Goal: Use online tool/utility: Utilize a website feature to perform a specific function

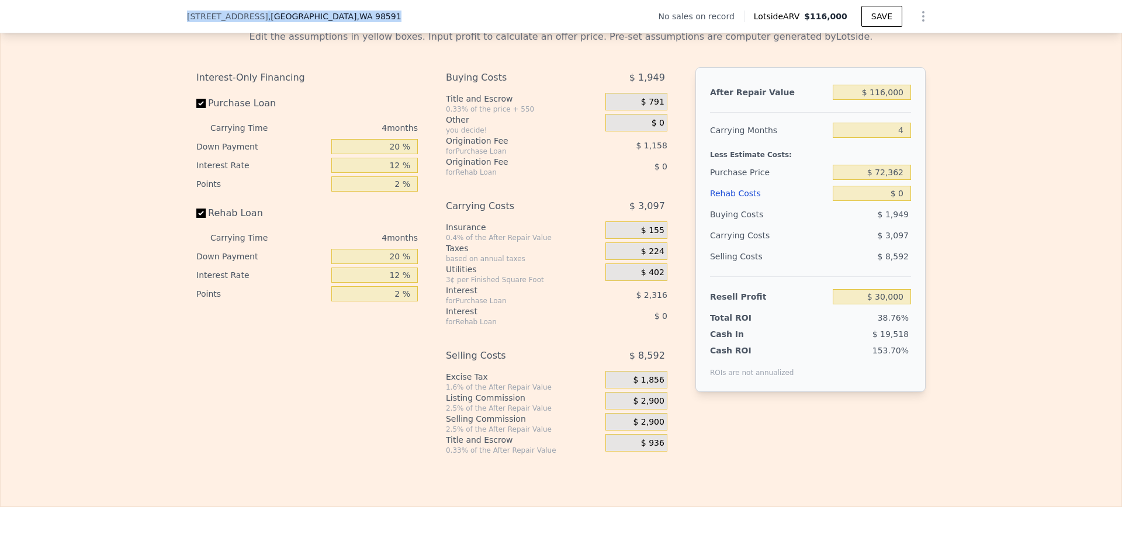
scroll to position [1653, 0]
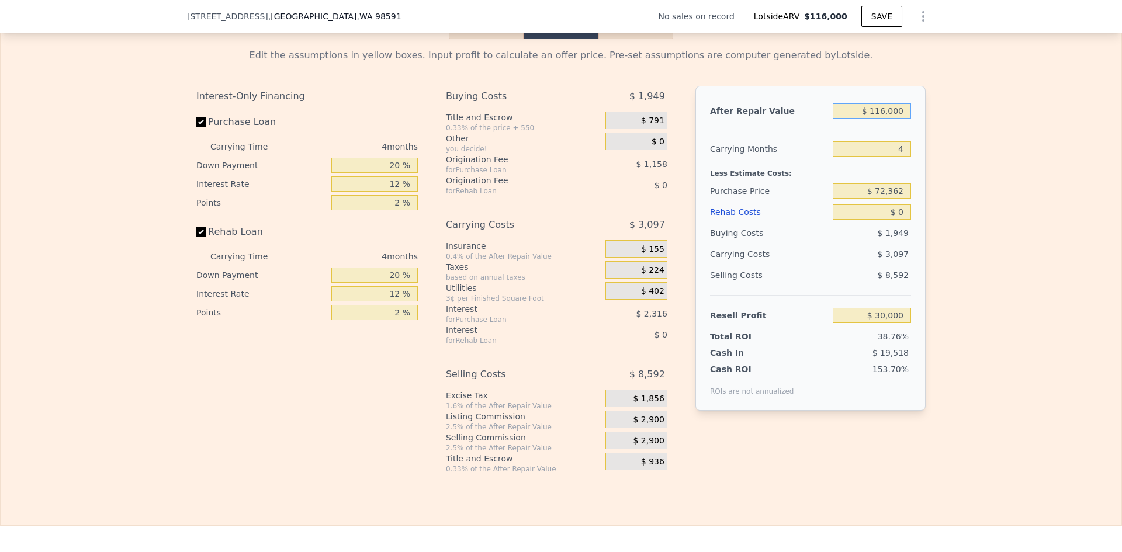
click at [882, 119] on input "$ 116,000" at bounding box center [872, 110] width 78 height 15
type input "$ 350"
type input "-$ 77,478"
type input "$ 3,500"
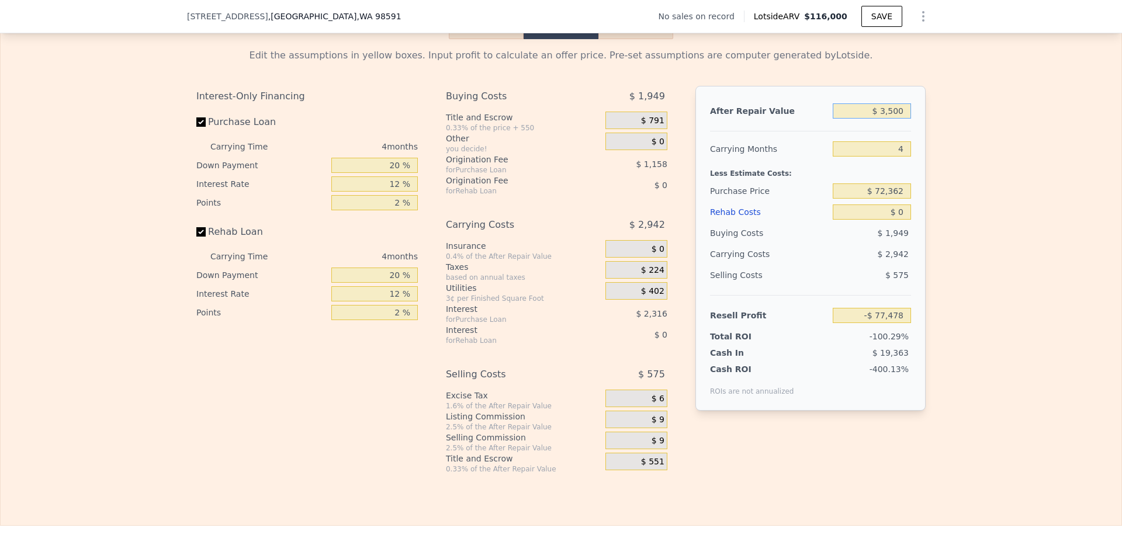
type input "-$ 74,552"
type input "$ 350,000"
type input "$ 247,464"
type input "$ 350,000"
click at [891, 196] on input "$ 72,362" at bounding box center [872, 190] width 78 height 15
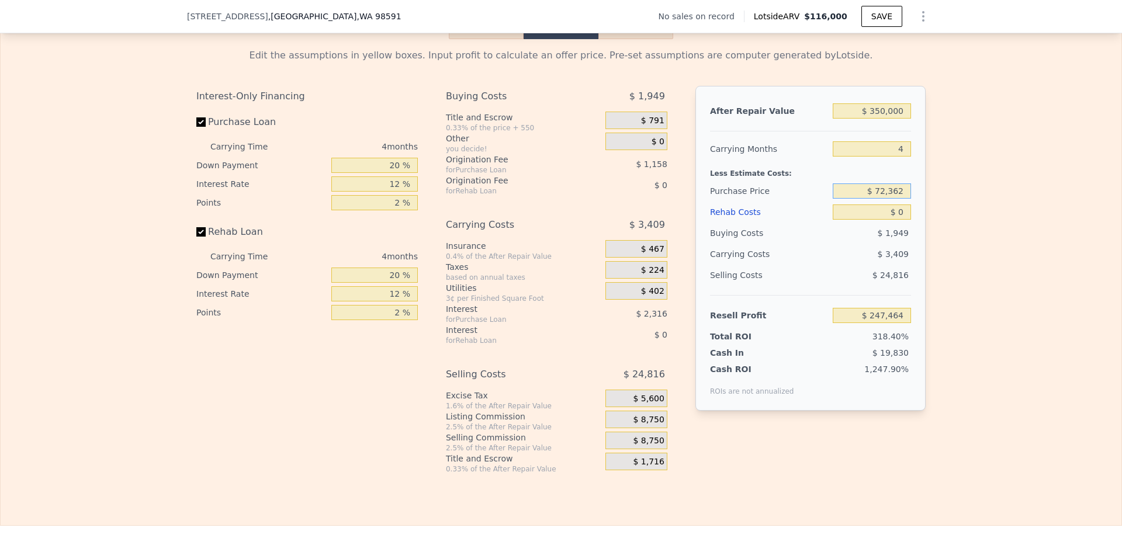
click at [891, 196] on input "$ 72,362" at bounding box center [872, 190] width 78 height 15
type input "$ 100,000"
click at [904, 220] on input "$ 0" at bounding box center [872, 212] width 78 height 15
type input "$ 218,408"
type input "$ 225"
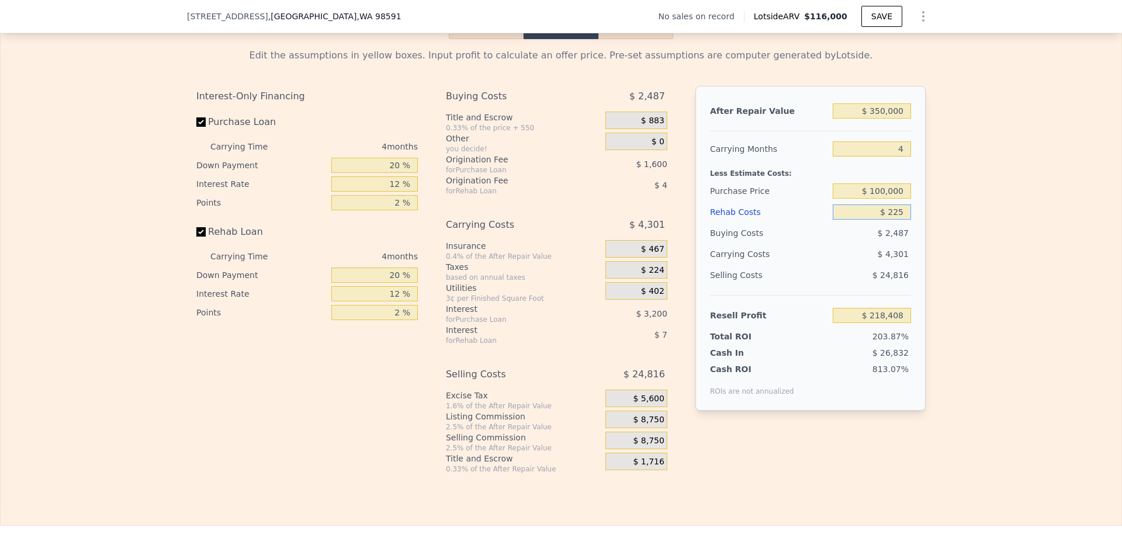
type input "$ 218,171"
type input "$ 225,000"
type input "-$ 17,392"
type input "$ 225,000"
click at [897, 157] on input "4" at bounding box center [872, 148] width 78 height 15
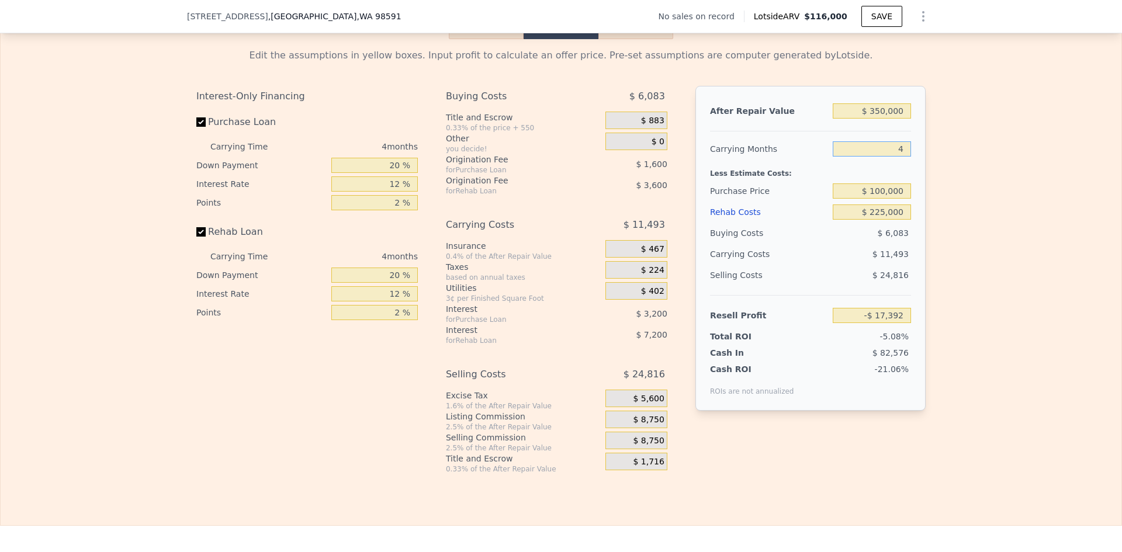
drag, startPoint x: 900, startPoint y: 157, endPoint x: 881, endPoint y: 160, distance: 19.6
click at [881, 157] on input "4" at bounding box center [872, 148] width 78 height 15
type input "12"
type input "-$ 40,377"
type input "12"
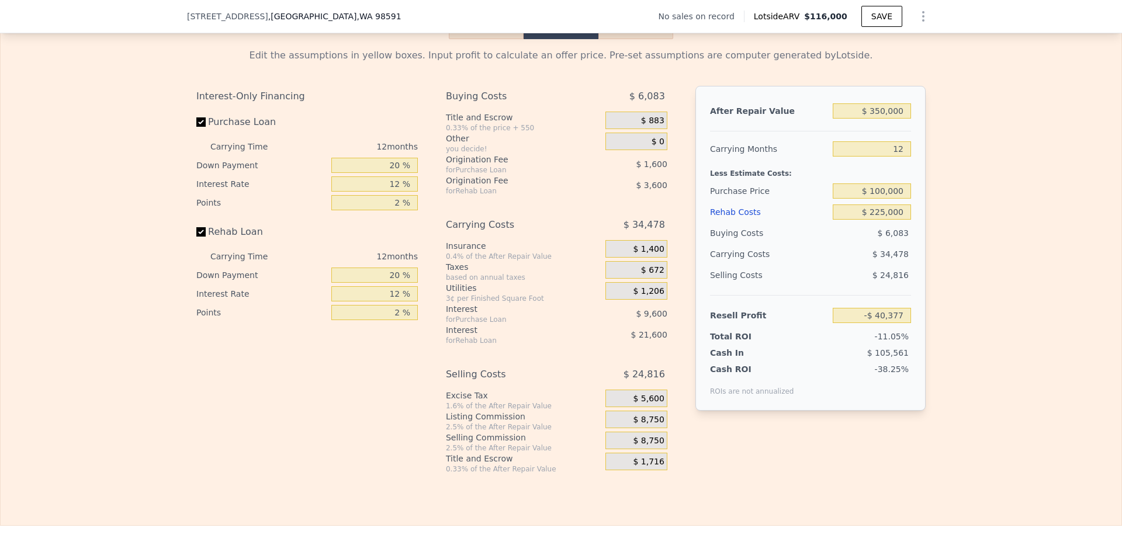
click at [934, 176] on div "Edit the assumptions in yellow boxes. Input profit to calculate an offer price.…" at bounding box center [561, 256] width 1121 height 435
click at [643, 425] on span "$ 8,750" at bounding box center [648, 420] width 31 height 11
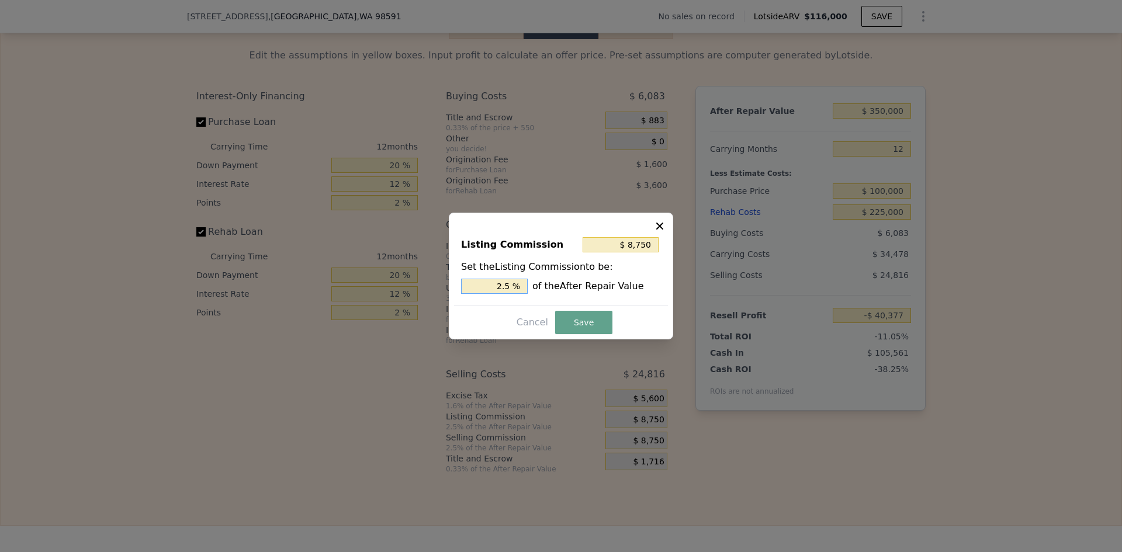
click at [515, 286] on input "2.5 %" at bounding box center [494, 286] width 67 height 15
type input "$ 7,000"
type input "2 %"
click at [579, 323] on button "Save" at bounding box center [583, 322] width 57 height 23
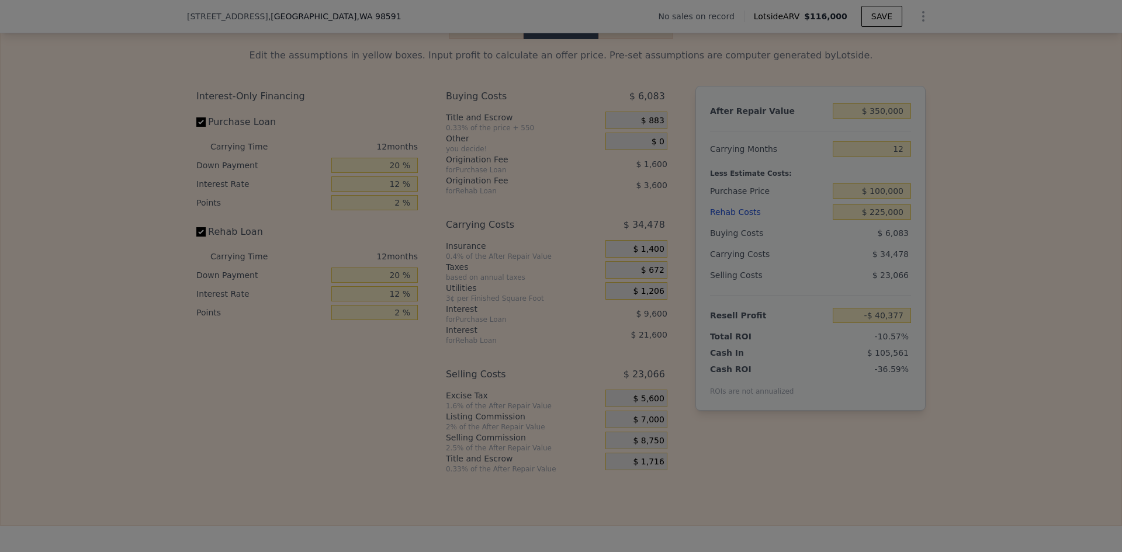
type input "-$ 38,627"
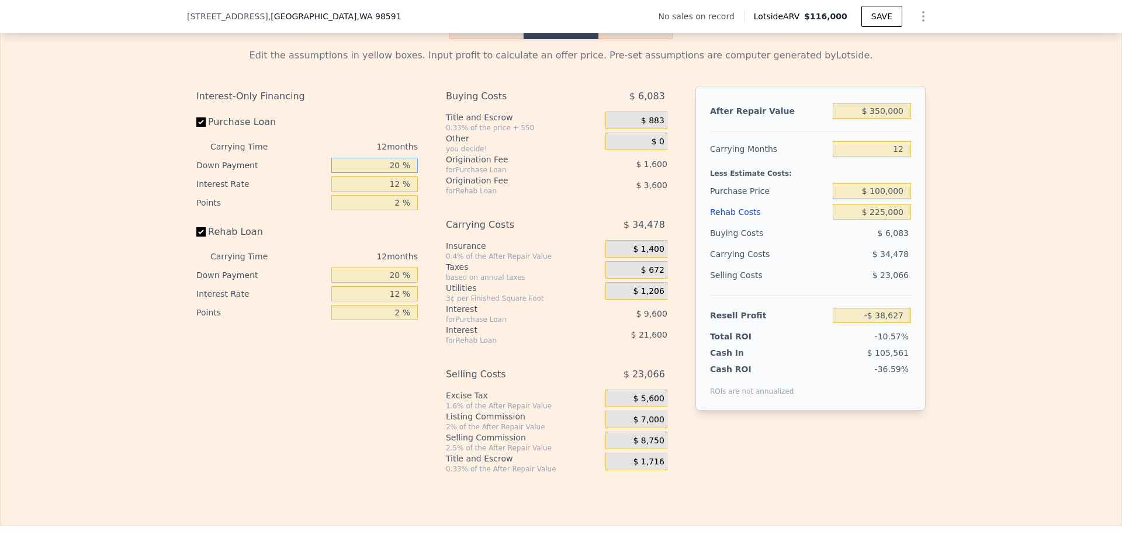
click at [392, 171] on input "20 %" at bounding box center [374, 165] width 86 height 15
type input "10 %"
type input "-$ 40,027"
type input "10 %"
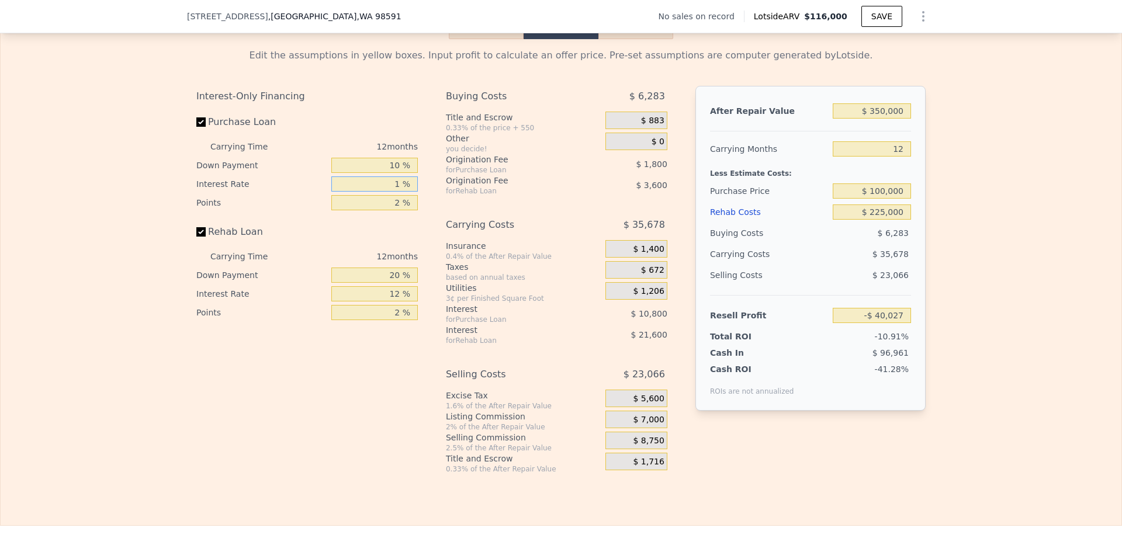
type input "10 %"
type input "-$ 38,227"
type input "10 %"
type input "1 %"
type input "-$ 37,327"
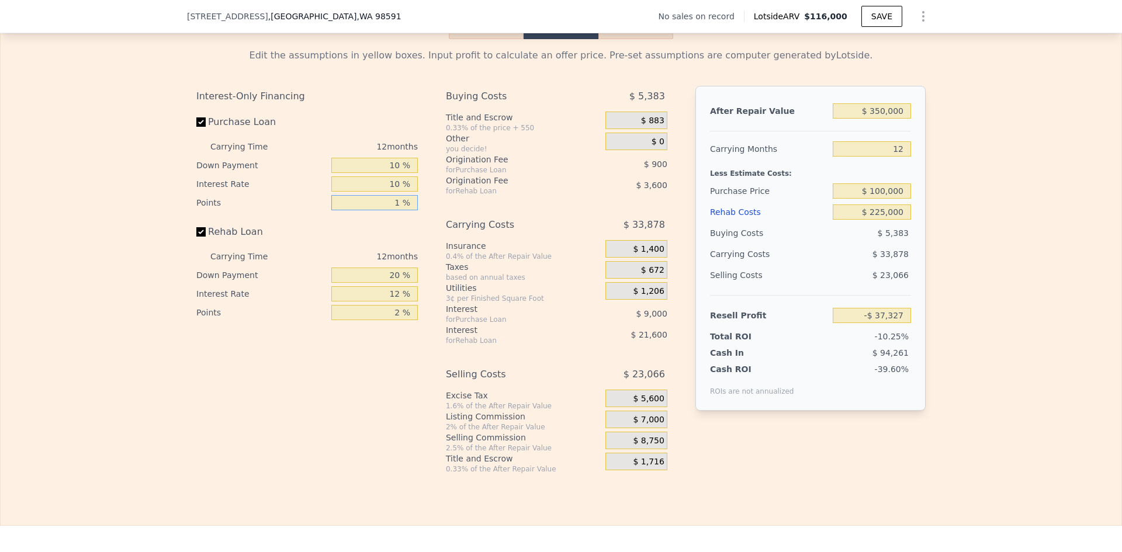
type input "1 %"
type input "10 %"
type input "-$ 40,477"
type input "10 %"
type input "-$ 36,433"
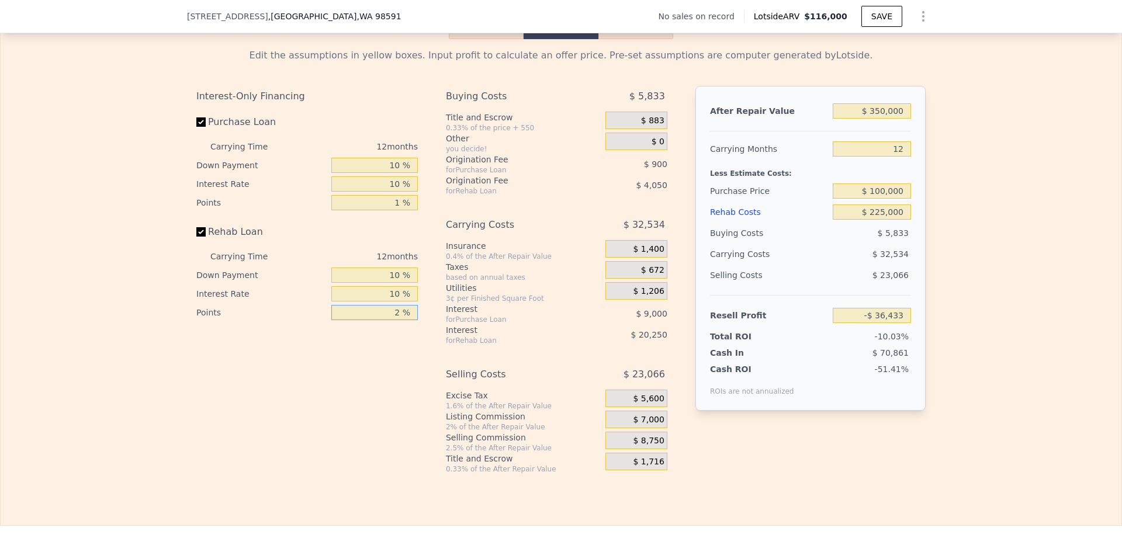
type input "1 %"
type input "-$ 34,408"
type input "1 %"
click at [1034, 202] on div "Edit the assumptions in yellow boxes. Input profit to calculate an offer price.…" at bounding box center [561, 256] width 1121 height 435
click at [882, 220] on input "$ 225,000" at bounding box center [872, 212] width 78 height 15
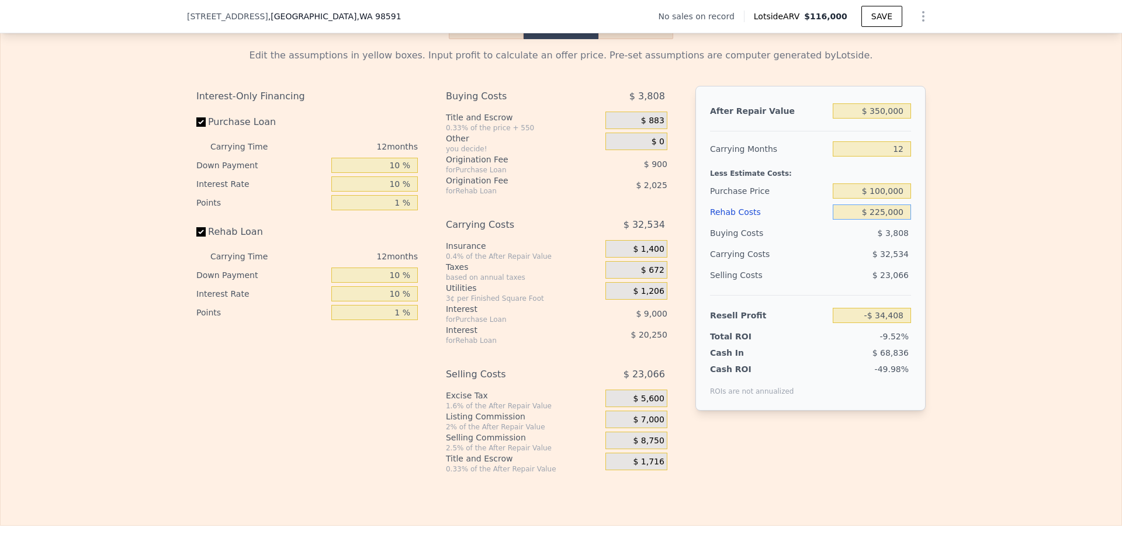
click at [882, 220] on input "$ 225,000" at bounding box center [872, 212] width 78 height 15
type input "$ 25"
type input "$ 212,848"
type input "$ 25,000"
type input "$ 185,392"
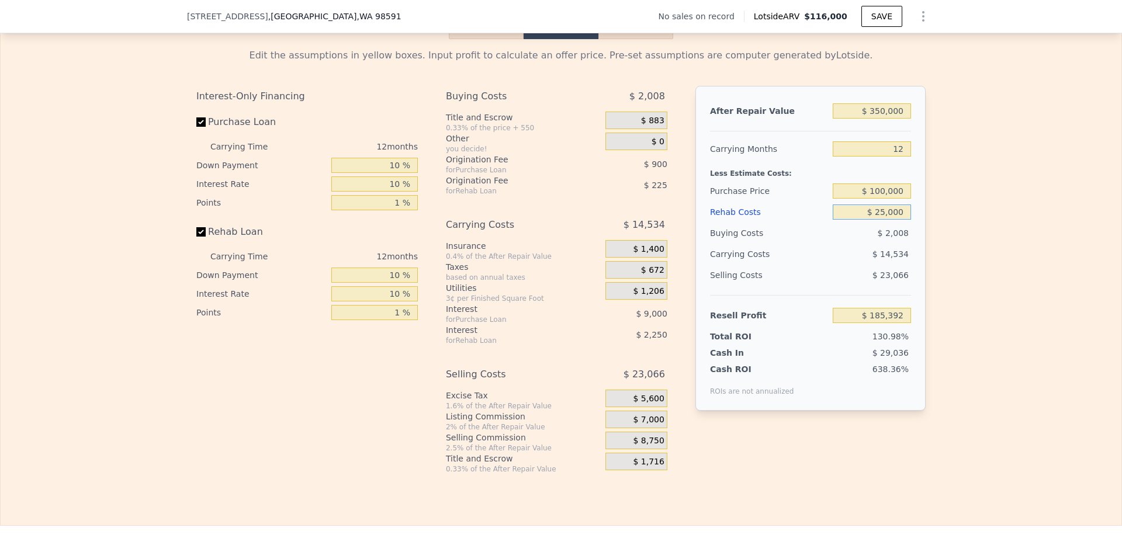
click at [877, 220] on input "$ 25,000" at bounding box center [872, 212] width 78 height 15
type input "$ 30,000"
type input "$ 179,903"
click at [968, 220] on div "Edit the assumptions in yellow boxes. Input profit to calculate an offer price.…" at bounding box center [561, 256] width 1121 height 435
click at [879, 219] on input "$ 30,000" at bounding box center [872, 212] width 78 height 15
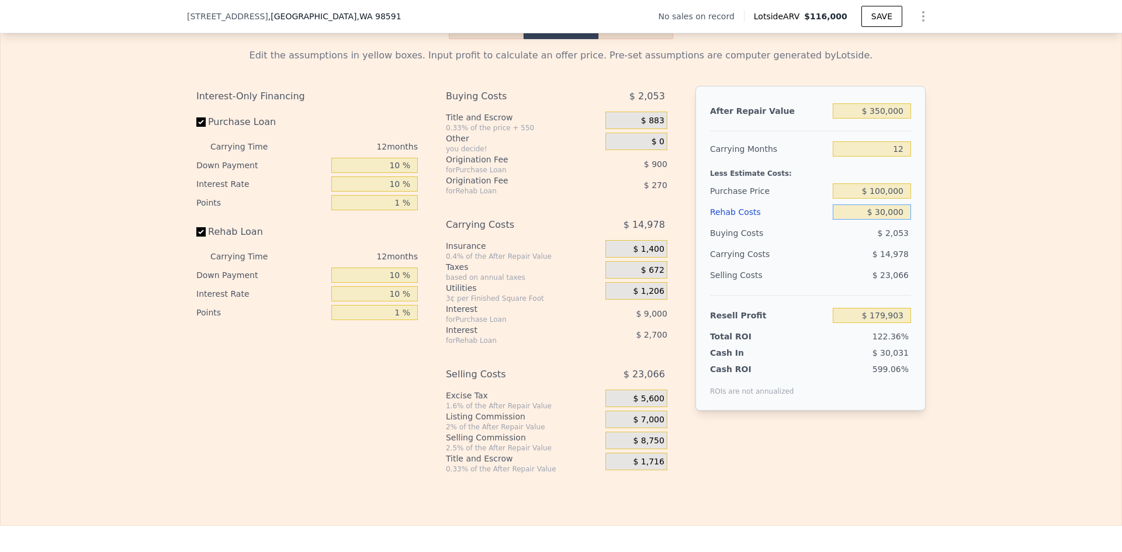
type input "$ 50,000"
type input "$ 157,923"
click at [969, 199] on div "Edit the assumptions in yellow boxes. Input profit to calculate an offer price.…" at bounding box center [561, 256] width 1121 height 435
click at [879, 219] on input "$ 50,000" at bounding box center [872, 212] width 78 height 15
type input "$ 100,000"
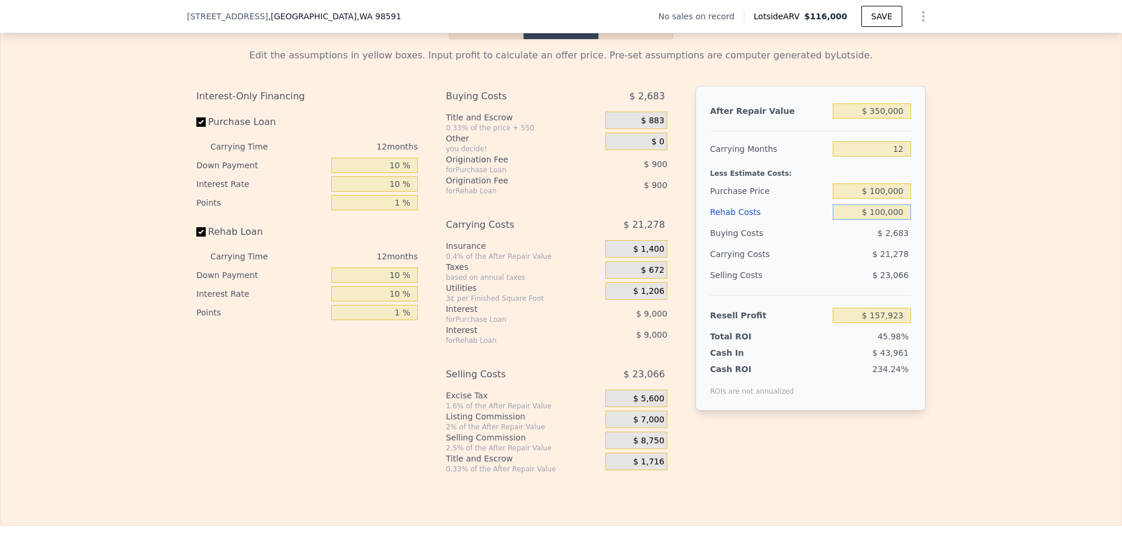
type input "$ 102,973"
type input "$ 1,000,000"
type input "-$ 886,127"
type input "$ 100,000"
type input "$ 102,973"
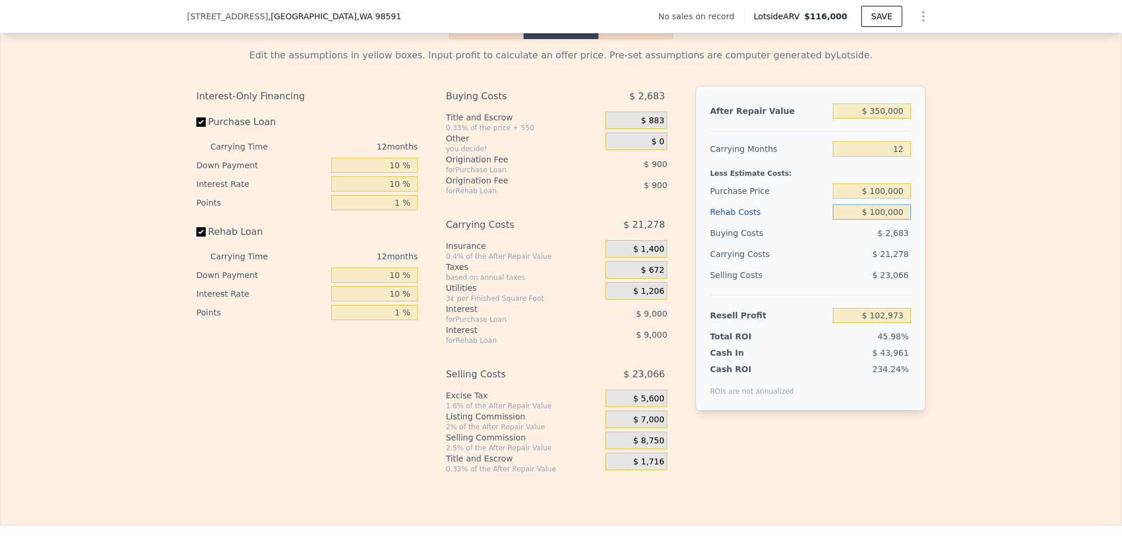
type input "$ 100,000"
click at [965, 229] on div "Edit the assumptions in yellow boxes. Input profit to calculate an offer price.…" at bounding box center [561, 256] width 1121 height 435
type input "$ 116,000"
type input "4"
type input "$ 0"
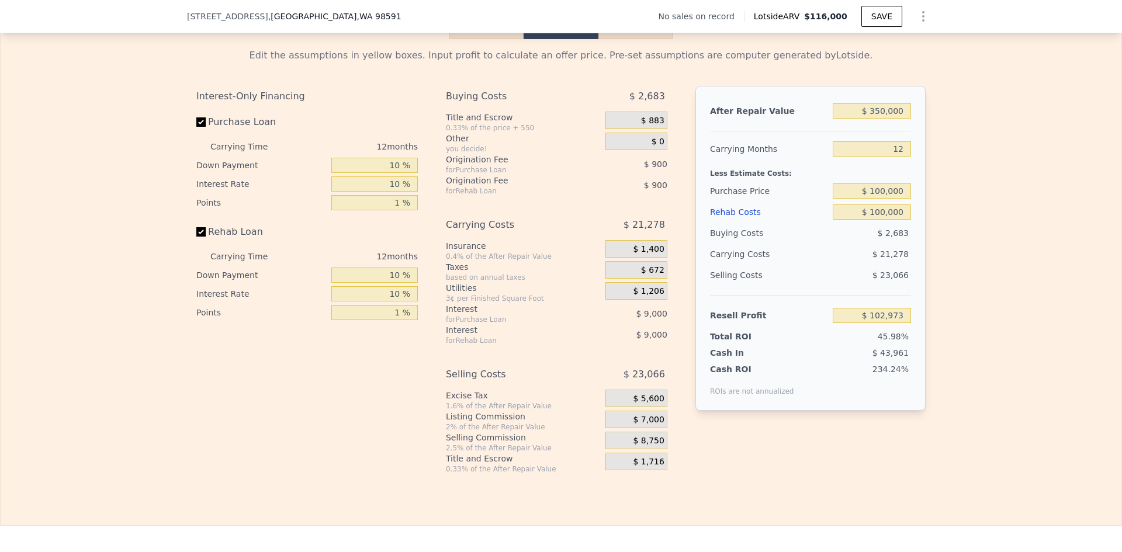
type input "$ 30,000"
click at [888, 118] on input "$ 116,000" at bounding box center [872, 110] width 78 height 15
click at [889, 118] on input "$ 116,000" at bounding box center [872, 110] width 78 height 15
type input "$ 700"
type input "-$ 77,153"
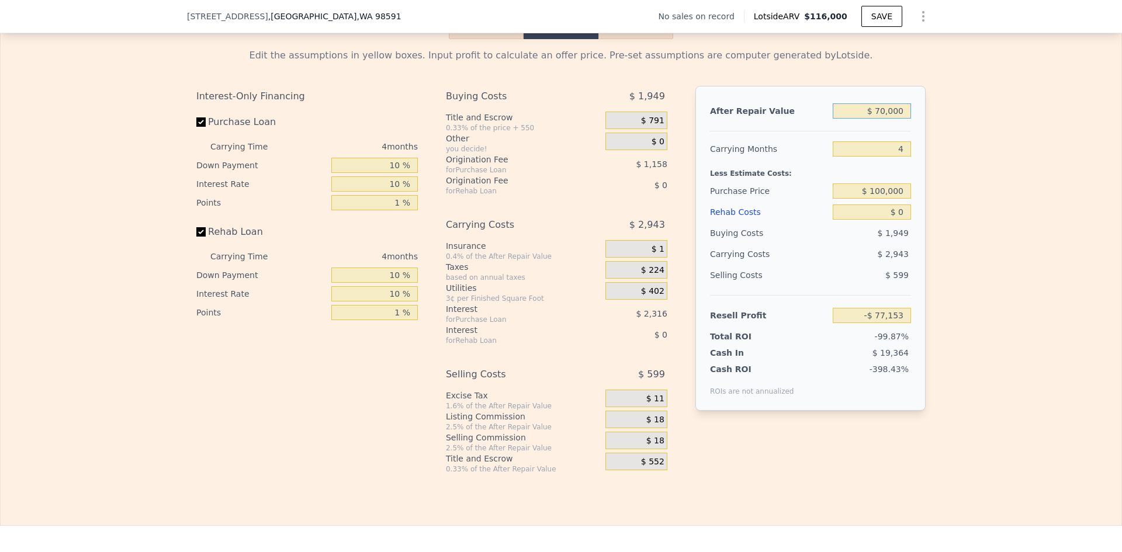
type input "$ 700,000"
type input "$ 572,733"
type input "$ 700,000"
click at [891, 199] on input "$ 100,000" at bounding box center [872, 190] width 78 height 15
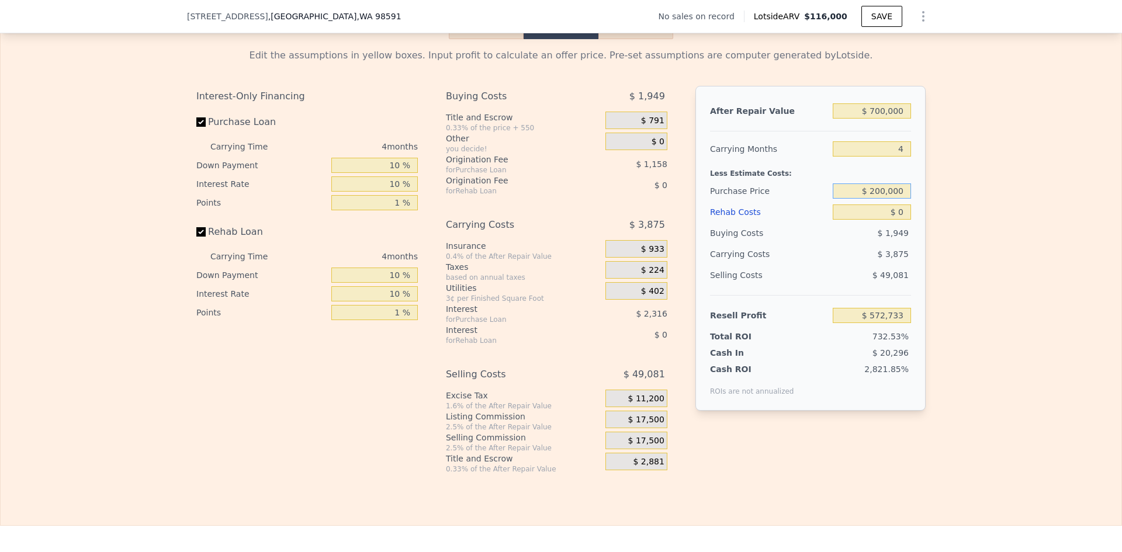
type input "$ 200,000"
type input "$ 438,544"
drag, startPoint x: 899, startPoint y: 158, endPoint x: 892, endPoint y: 158, distance: 7.6
click at [892, 157] on input "4" at bounding box center [872, 148] width 78 height 15
type input "12"
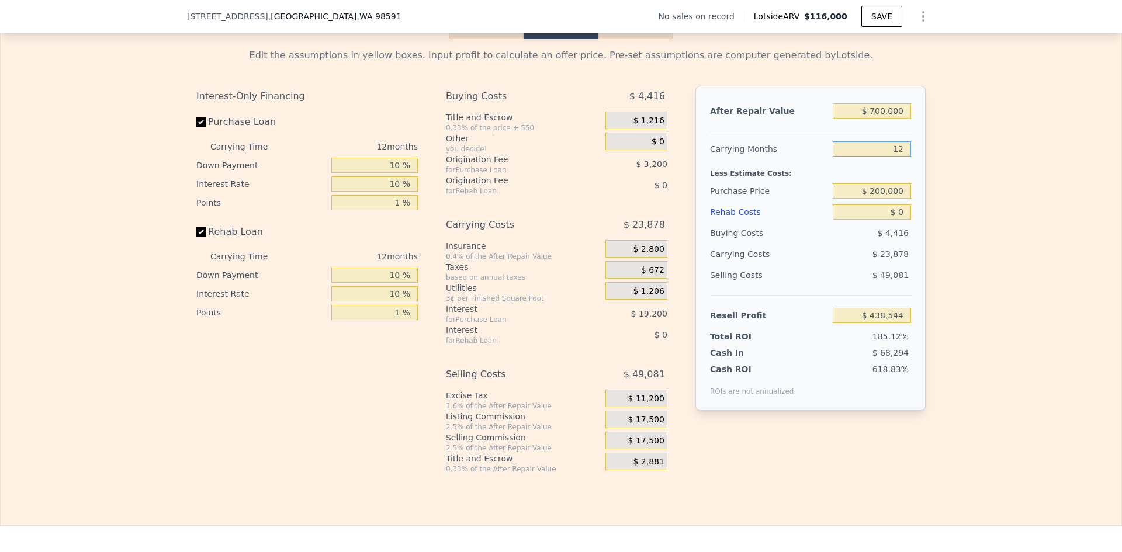
type input "$ 422,625"
type input "12"
click at [901, 220] on input "$ 0" at bounding box center [872, 212] width 78 height 15
type input "$ 275"
type input "$ 422,623"
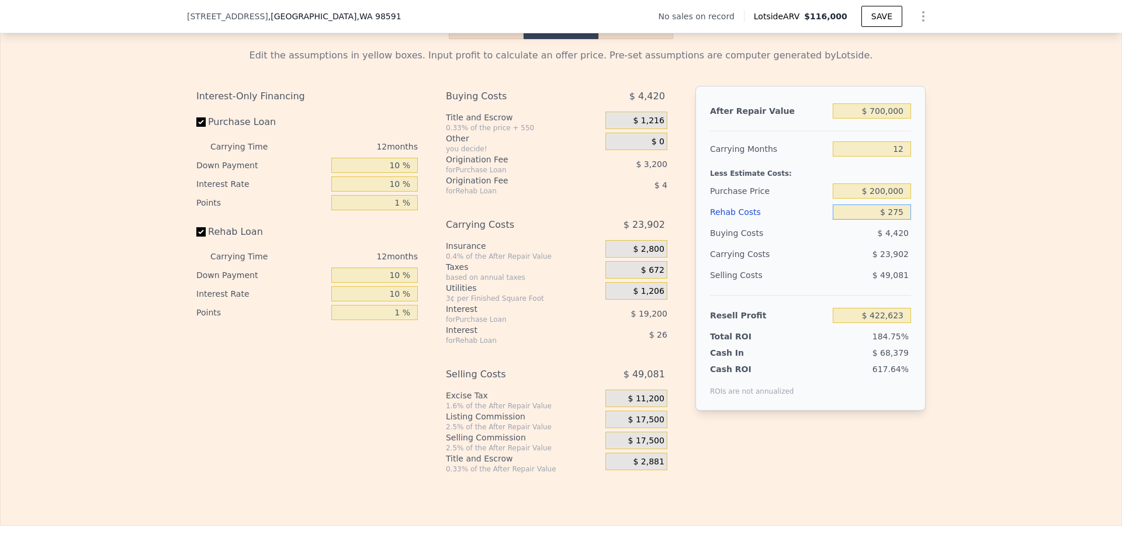
type input "$ 2,750"
type input "$ 422,322"
type input "$ 275,000"
type input "$ 116,825"
type input "$ 275,000"
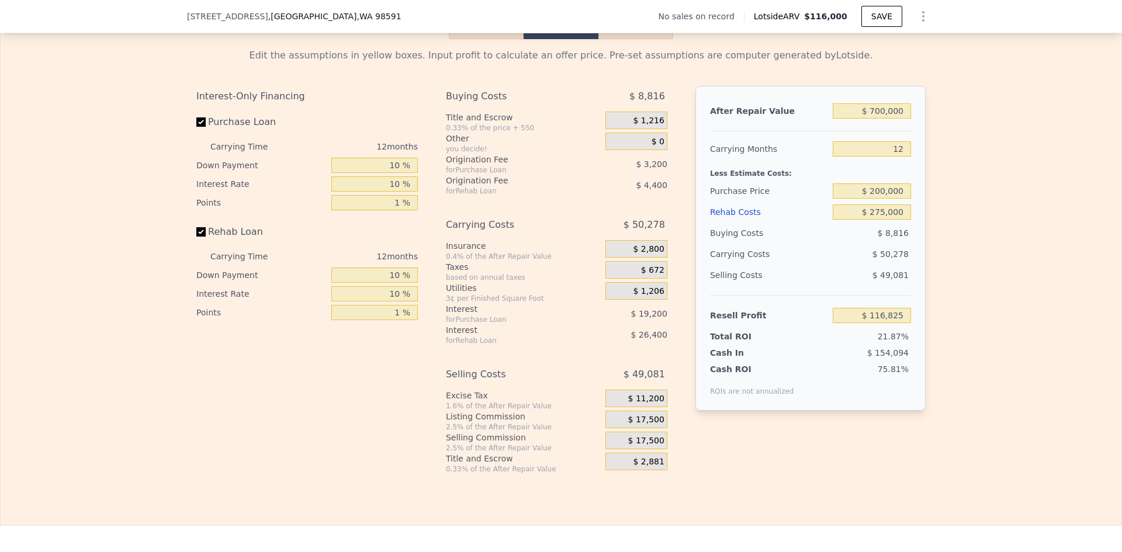
click at [587, 359] on div "Buying Costs $ 8,816 Title and Escrow 0.33% of the price + 550 $ 1,216 Other yo…" at bounding box center [556, 280] width 221 height 388
click at [646, 425] on span "$ 17,500" at bounding box center [646, 420] width 36 height 11
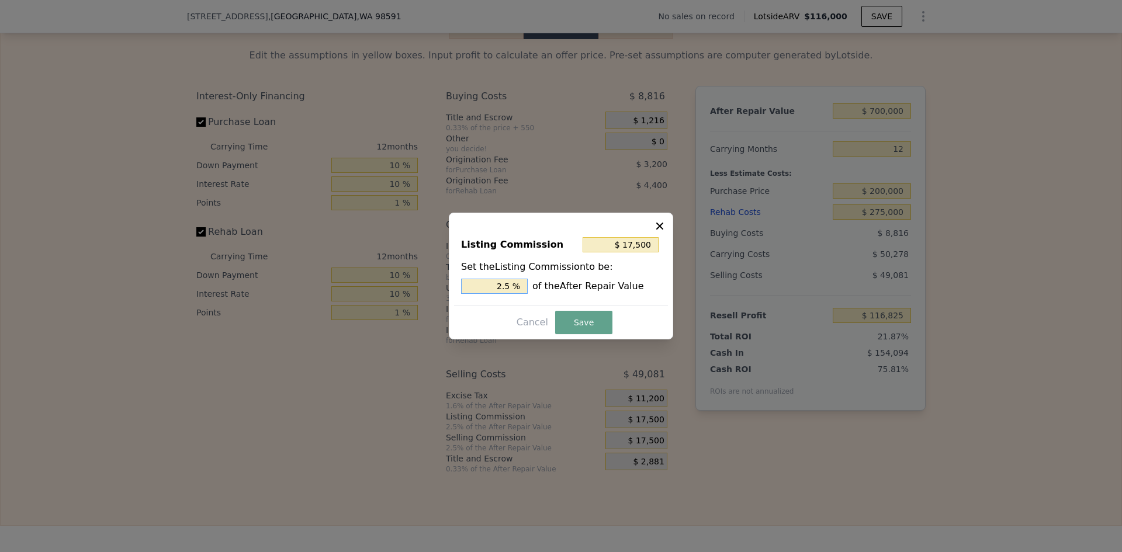
click at [515, 285] on input "2.5 %" at bounding box center [494, 286] width 67 height 15
type input "$ 14,000"
type input "2 %"
click at [582, 324] on button "Save" at bounding box center [583, 322] width 57 height 23
type input "$ 120,325"
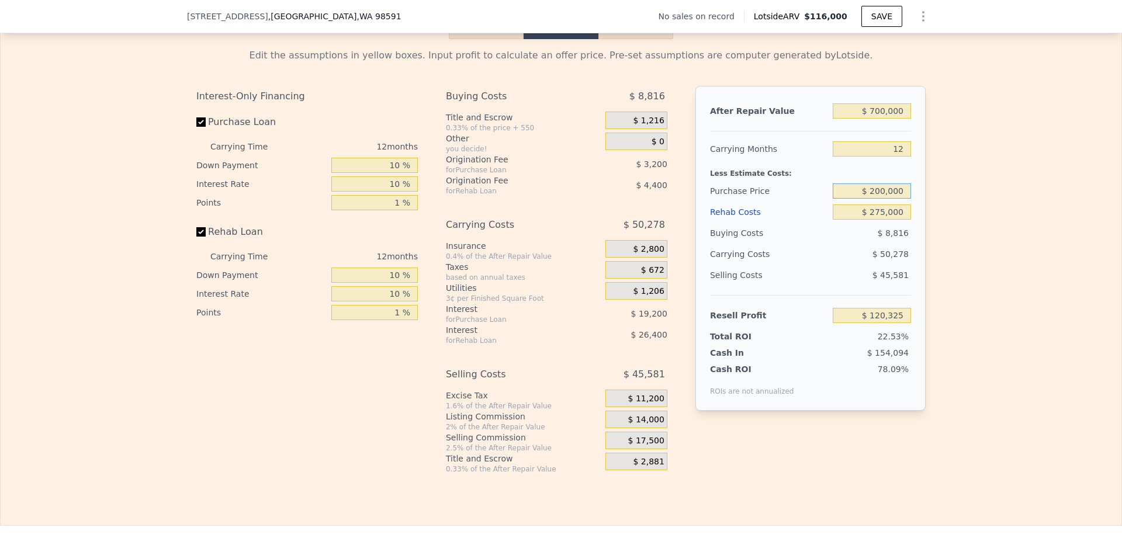
click at [881, 196] on input "$ 200,000" at bounding box center [872, 190] width 78 height 15
type input "$ 250,000"
click at [981, 219] on div "Edit the assumptions in yellow boxes. Input profit to calculate an offer price.…" at bounding box center [561, 256] width 1121 height 435
type input "$ 64,558"
click at [877, 197] on input "$ 250,000" at bounding box center [872, 190] width 78 height 15
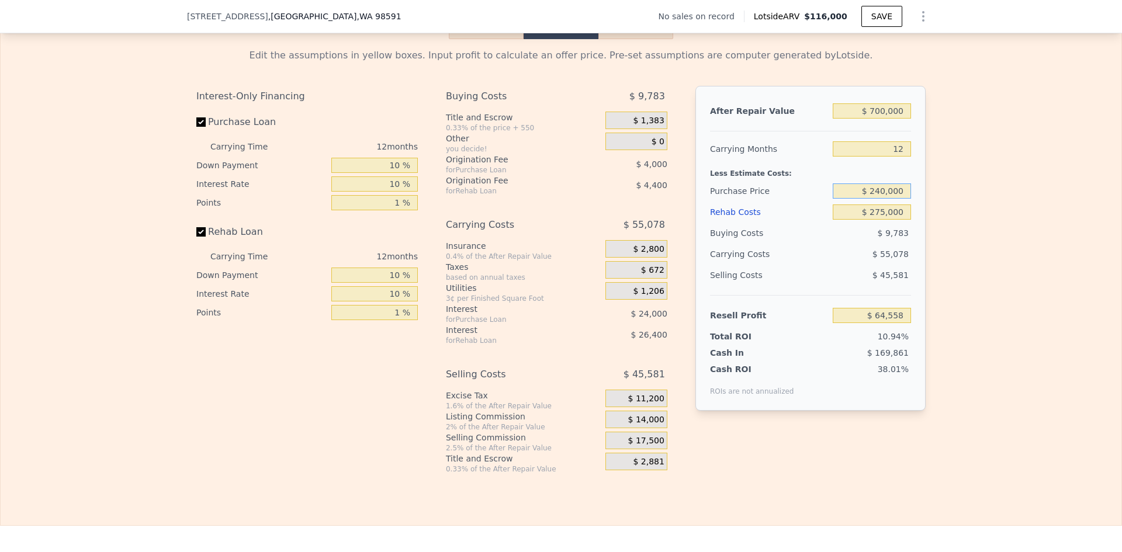
type input "$ 240,000"
click at [939, 214] on div "Edit the assumptions in yellow boxes. Input profit to calculate an offer price.…" at bounding box center [561, 256] width 1121 height 435
type input "$ 75,712"
drag, startPoint x: 903, startPoint y: 153, endPoint x: 877, endPoint y: 155, distance: 26.4
click at [877, 155] on input "12" at bounding box center [872, 148] width 78 height 15
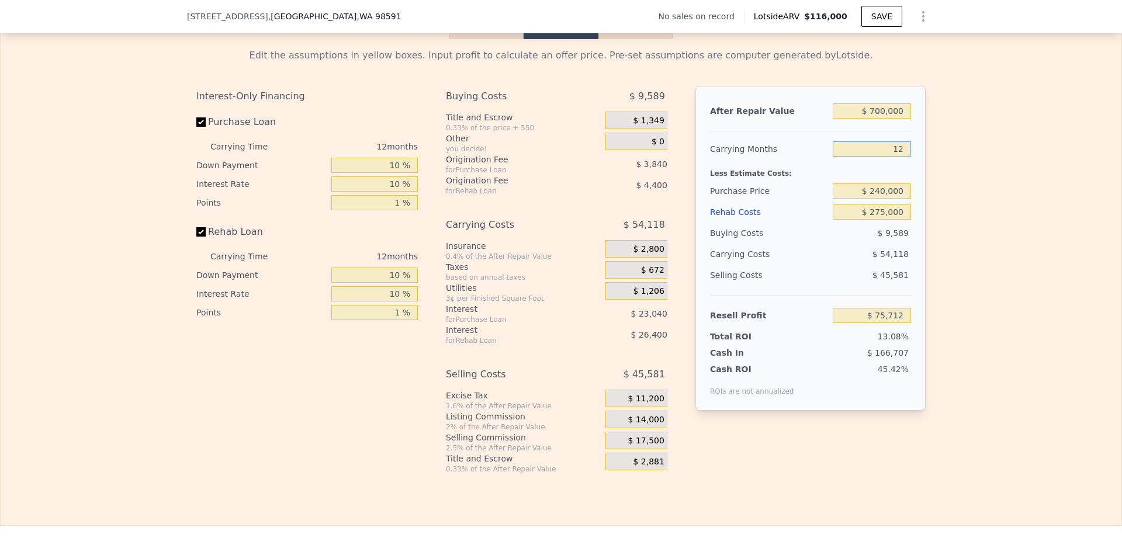
type input "8"
type input "$ 93,751"
type input "8"
click at [936, 198] on div "Edit the assumptions in yellow boxes. Input profit to calculate an offer price.…" at bounding box center [561, 256] width 1121 height 435
click at [894, 199] on input "$ 240,000" at bounding box center [872, 190] width 78 height 15
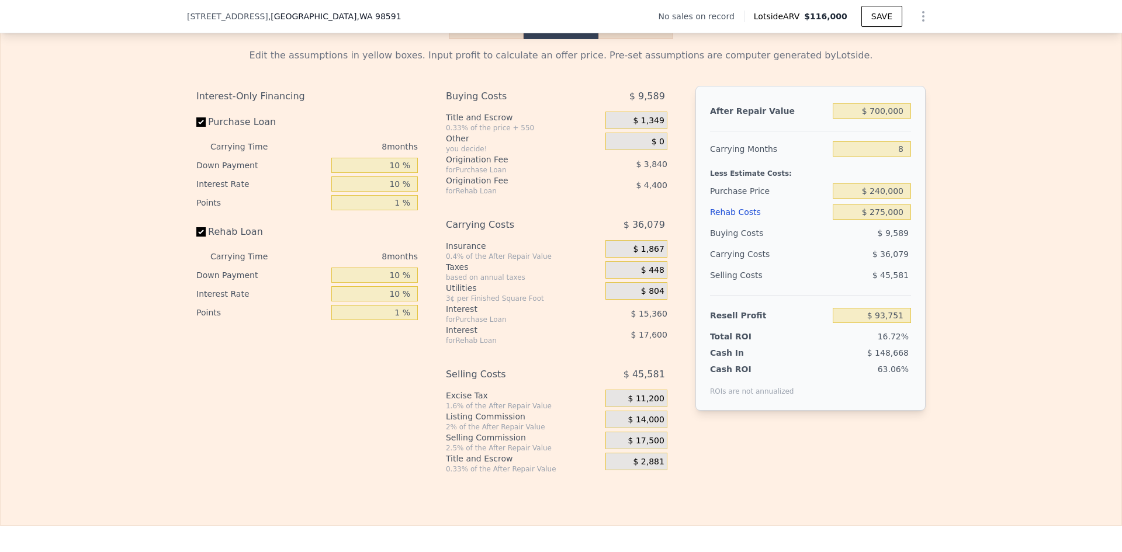
click at [961, 209] on div "Edit the assumptions in yellow boxes. Input profit to calculate an offer price.…" at bounding box center [561, 256] width 1121 height 435
click at [877, 199] on input "$ 240,000" at bounding box center [872, 190] width 78 height 15
type input "$ 250,000"
click at [953, 219] on div "Edit the assumptions in yellow boxes. Input profit to calculate an offer price.…" at bounding box center [561, 256] width 1121 height 435
type input "$ 82,917"
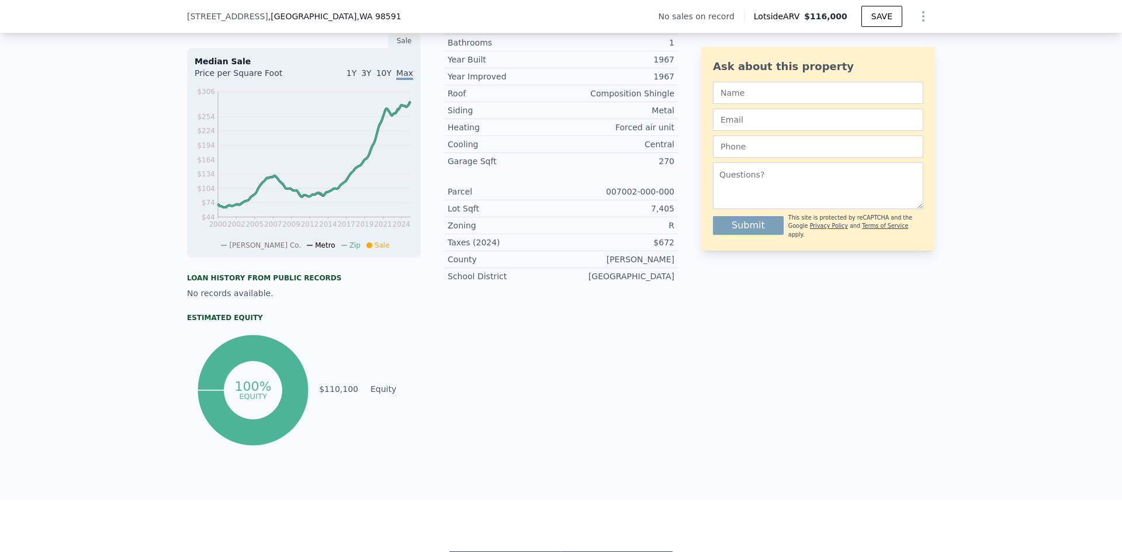
scroll to position [309, 0]
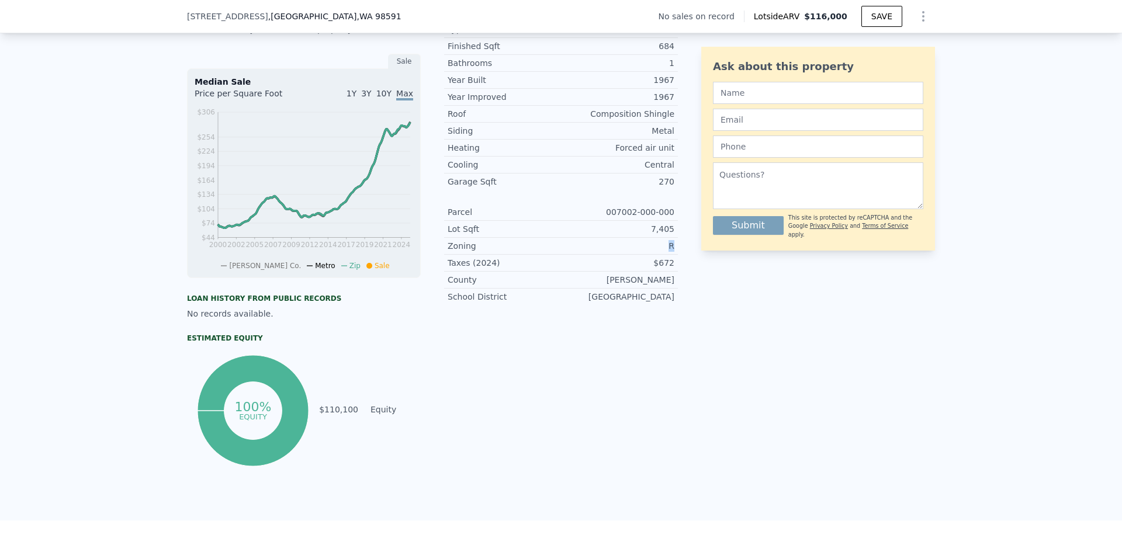
click at [669, 252] on div "R" at bounding box center [617, 246] width 113 height 12
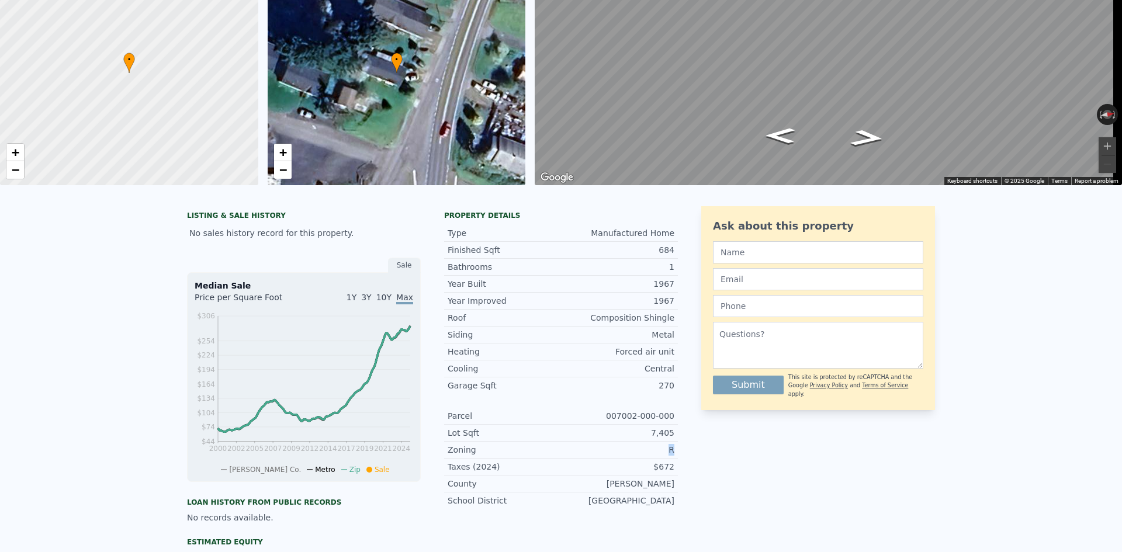
scroll to position [0, 0]
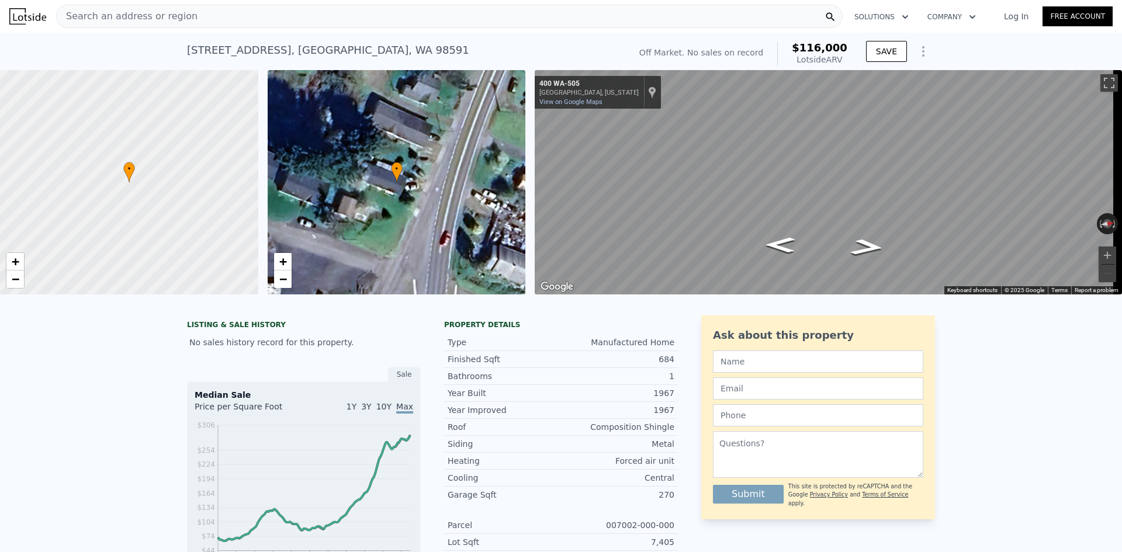
type input "$ 116,000"
type input "4"
type input "$ 0"
type input "$ 30,000"
